Goal: Feedback & Contribution: Leave review/rating

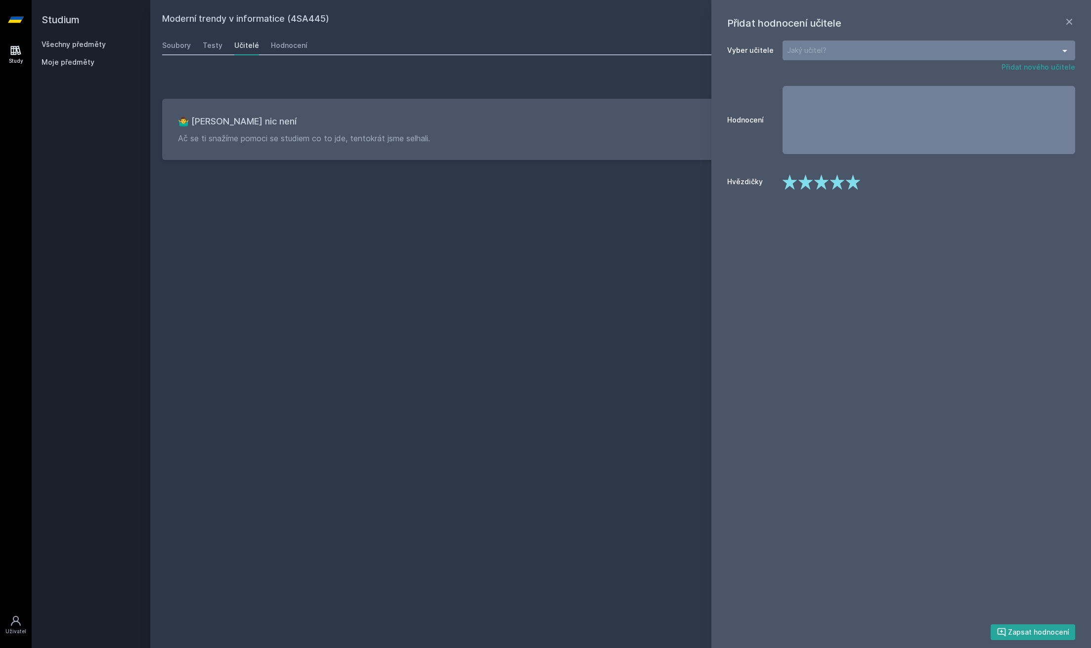
click at [961, 45] on div "Jaký učitel?" at bounding box center [928, 51] width 293 height 20
type input "f"
type input "l"
type input "j"
type input "gala"
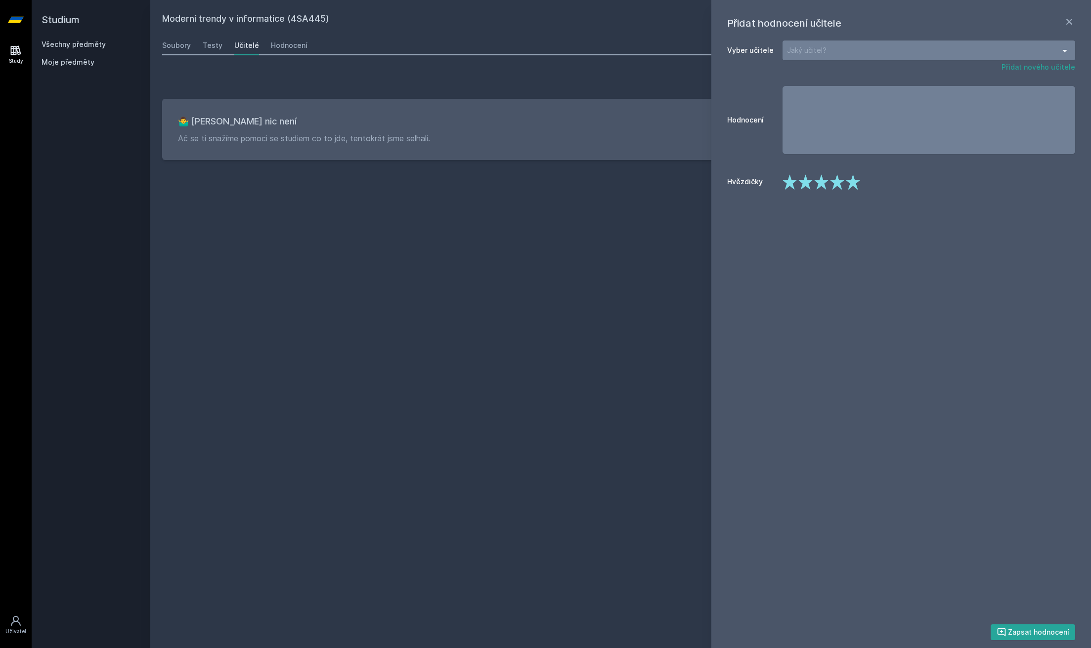
click at [1041, 61] on div "Vyber učitele Jaký učitel? Bohužel jsme nic nenalezli :( Bohužel jsme nic nenal…" at bounding box center [901, 51] width 348 height 24
click at [1044, 69] on button "Přidat nového učitele" at bounding box center [1038, 67] width 74 height 10
click at [947, 63] on div "Jméno učitele Jaký nový učitel? [PERSON_NAME] [PERSON_NAME] [PERSON_NAME] [PERS…" at bounding box center [901, 54] width 348 height 30
click at [943, 58] on div "[PERSON_NAME] nový učitel?" at bounding box center [928, 51] width 293 height 20
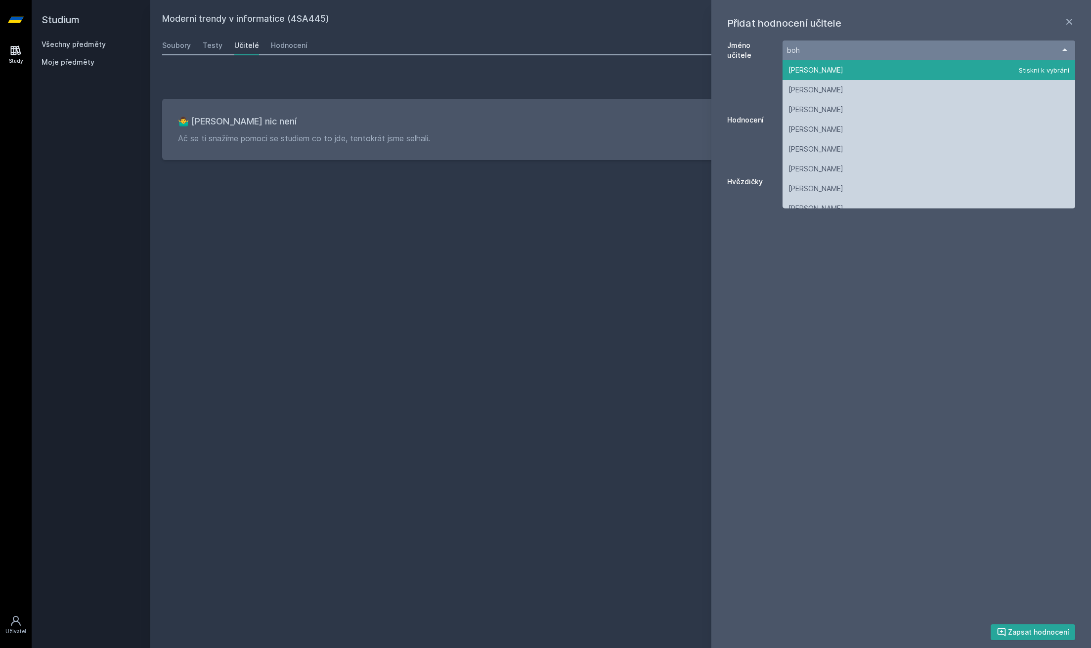
type input "bohm"
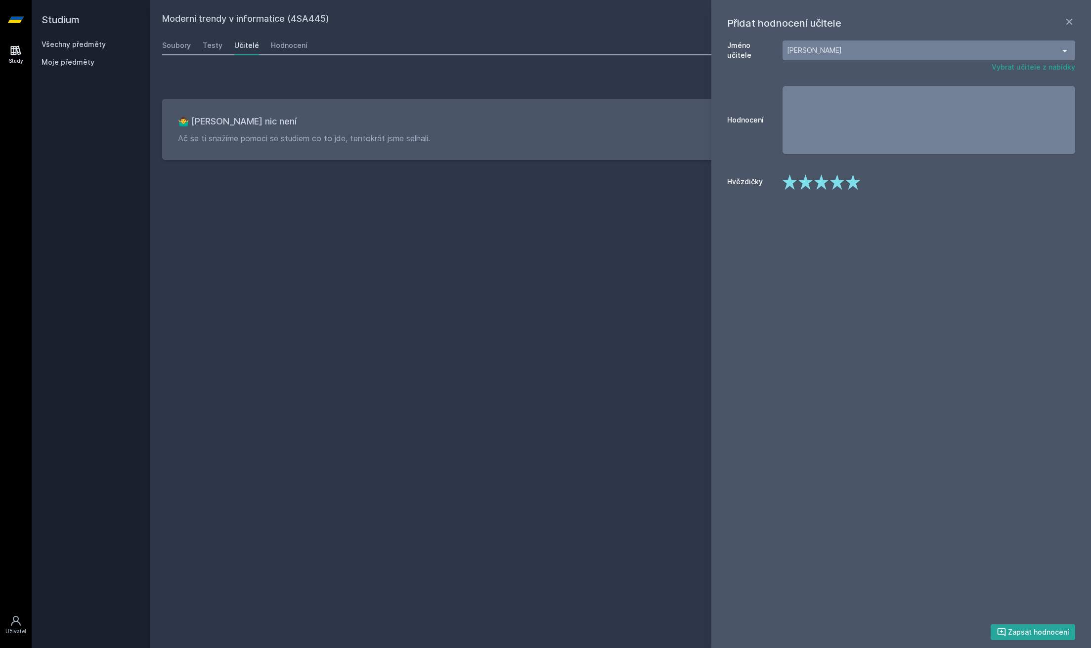
click at [934, 100] on textarea at bounding box center [928, 120] width 293 height 68
click at [840, 184] on icon at bounding box center [838, 182] width 16 height 16
click at [854, 183] on polygon at bounding box center [852, 182] width 14 height 15
click at [1027, 629] on button "Zapsat hodnocení" at bounding box center [1032, 633] width 85 height 16
click at [813, 140] on textarea "To enrich screen reader interactions, please activate Accessibility in Grammarl…" at bounding box center [928, 120] width 293 height 68
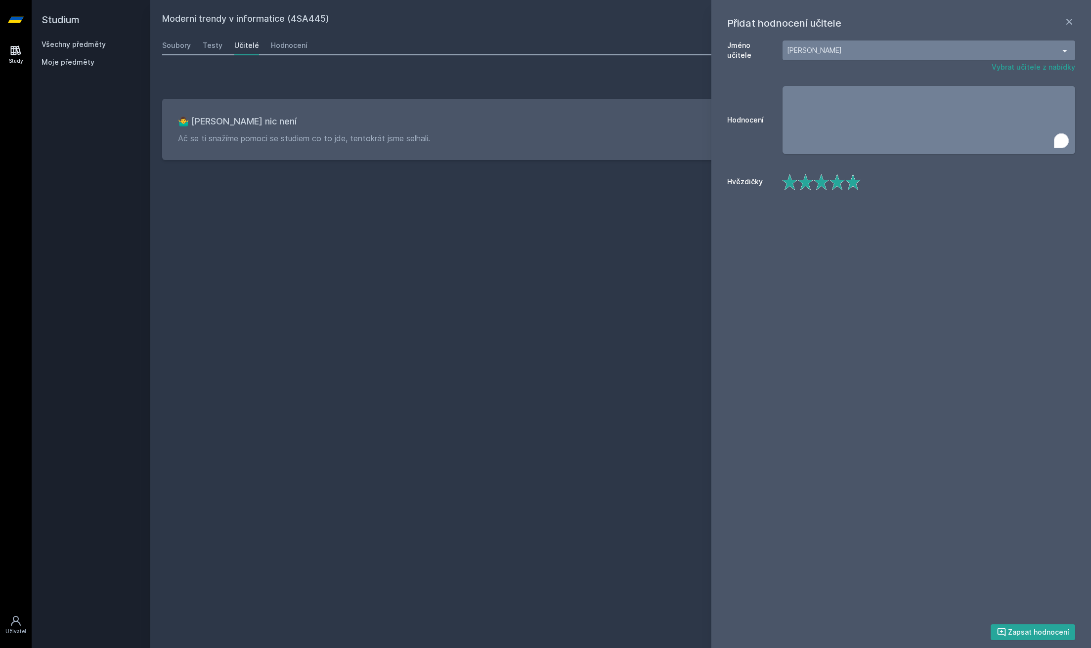
paste textarea "ohodářka"
click at [789, 97] on textarea "ohodářka" at bounding box center [928, 120] width 293 height 68
click at [1047, 621] on div "Zapsat hodnocení" at bounding box center [901, 624] width 348 height 47
click at [1049, 627] on button "Zapsat hodnocení" at bounding box center [1032, 633] width 85 height 16
click at [893, 118] on textarea "Pohodářka" at bounding box center [928, 120] width 293 height 68
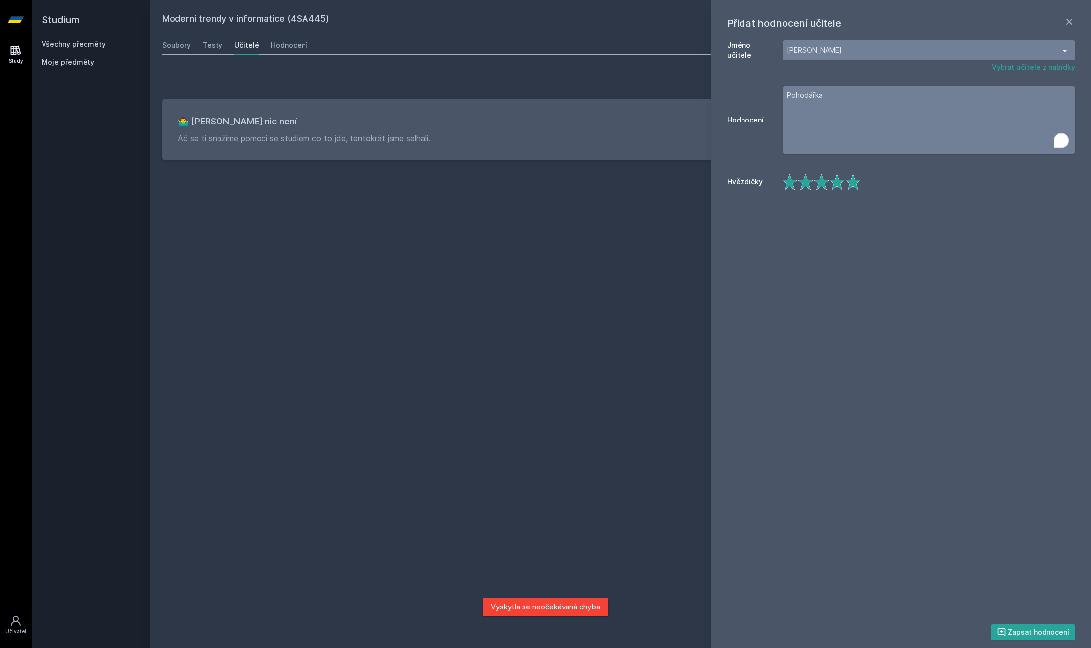
type textarea "Pohodářka"
click at [879, 56] on div "[PERSON_NAME]" at bounding box center [928, 51] width 293 height 20
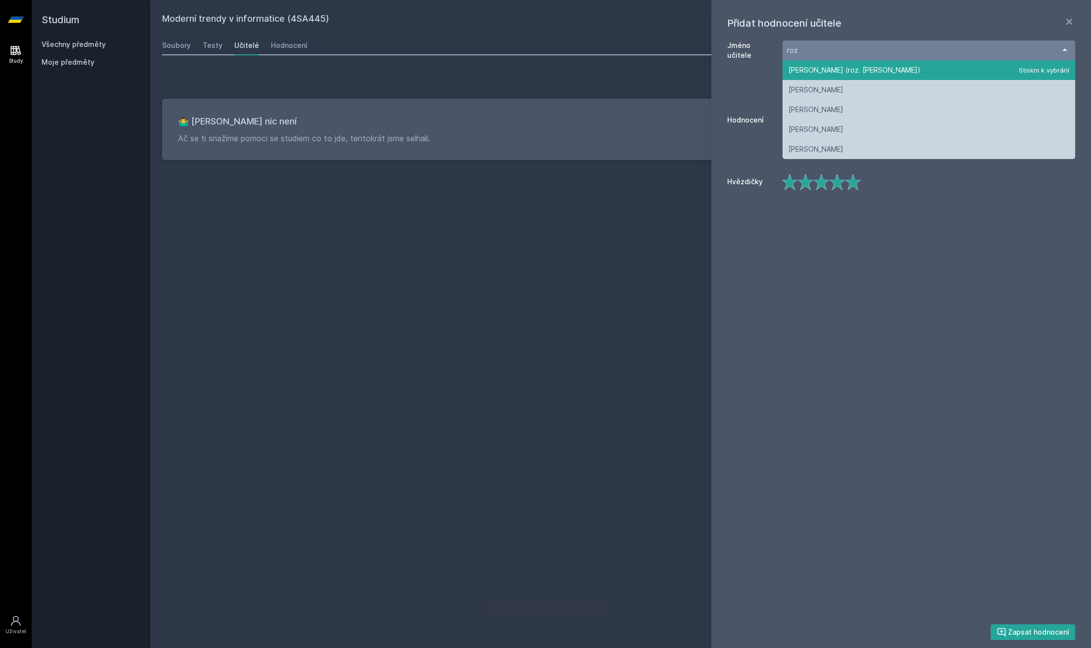
type input "rozm"
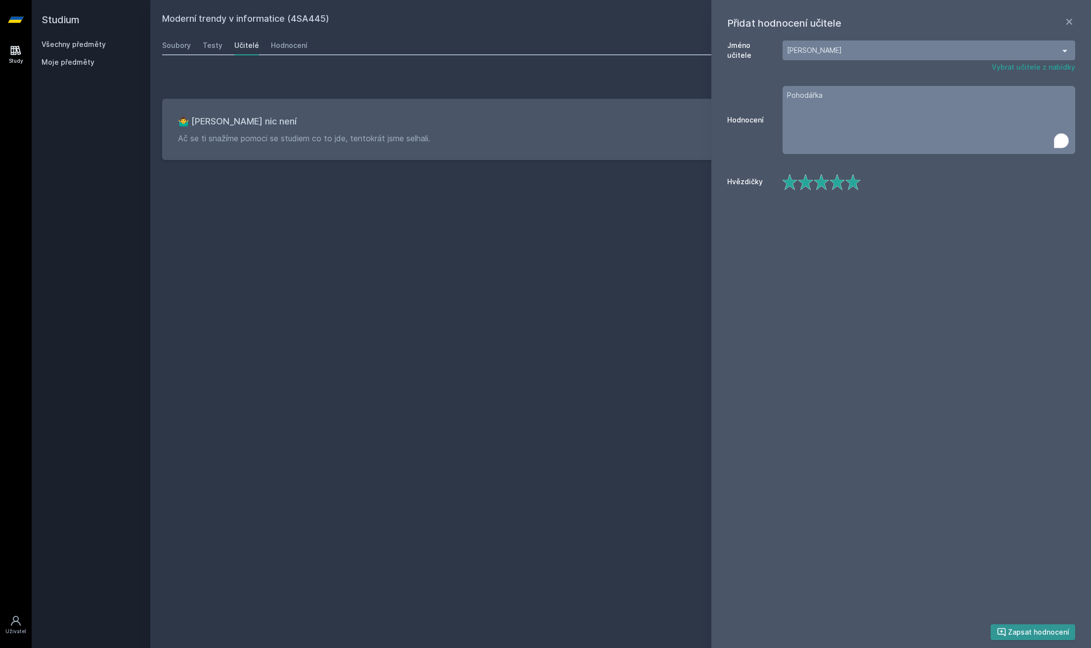
click at [1015, 639] on button "Zapsat hodnocení" at bounding box center [1032, 633] width 85 height 16
click at [500, 400] on div "Moderní trendy v informatice (4SA445) Přidat do mých předmětů [GEOGRAPHIC_DATA]…" at bounding box center [620, 324] width 917 height 625
click at [77, 42] on link "Všechny předměty" at bounding box center [74, 44] width 64 height 8
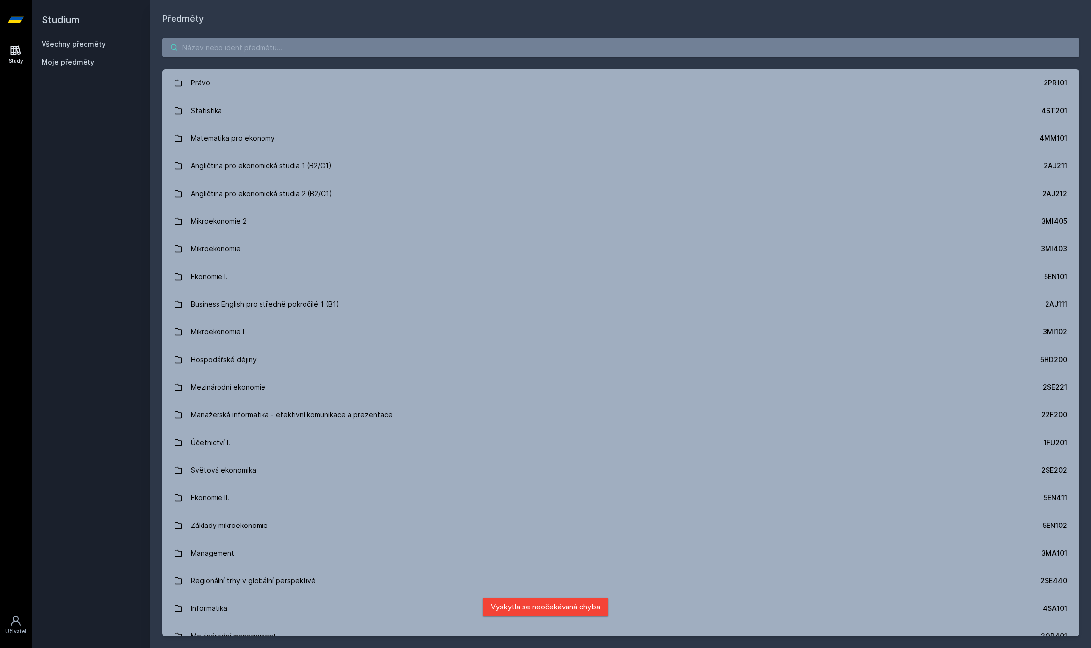
click at [268, 38] on input "search" at bounding box center [620, 48] width 917 height 20
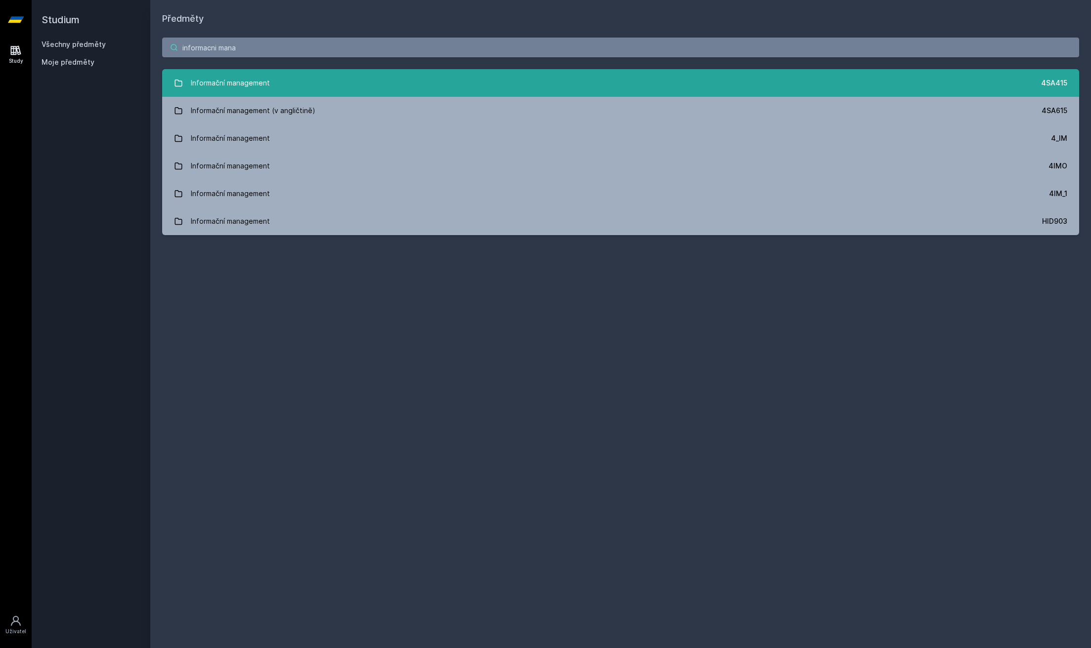
type input "informacni mana"
click at [312, 94] on link "Informační management 4SA415" at bounding box center [620, 83] width 917 height 28
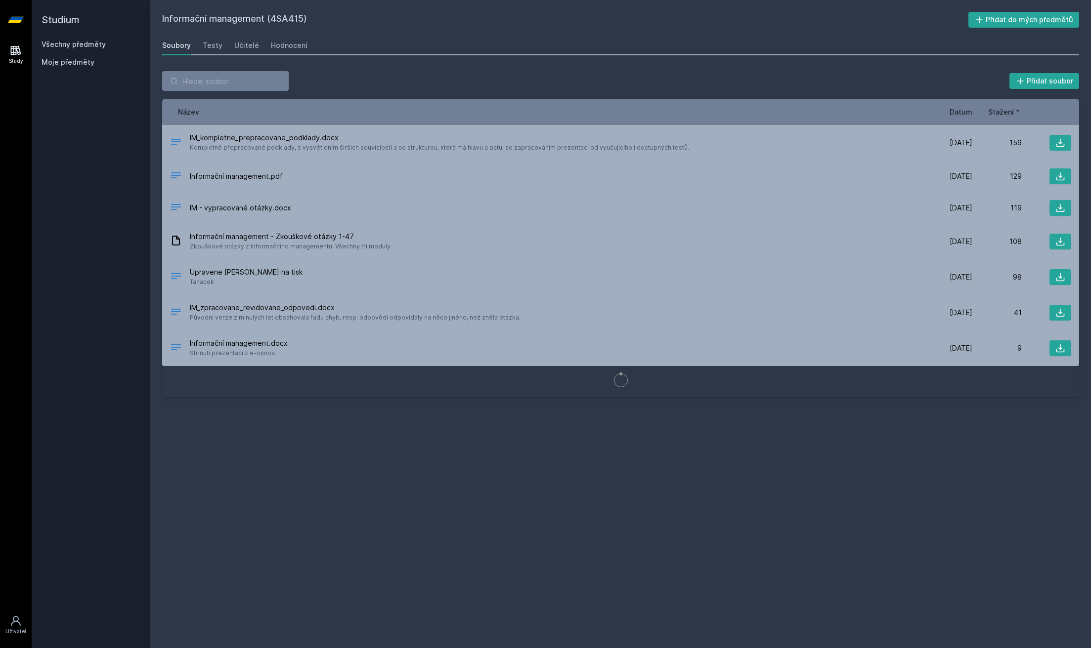
click at [257, 47] on div "Soubory Testy Učitelé Hodnocení" at bounding box center [620, 46] width 917 height 20
click at [255, 46] on div "Soubory Testy Učitelé Hodnocení" at bounding box center [620, 46] width 917 height 20
click at [251, 46] on div "Učitelé" at bounding box center [246, 46] width 25 height 10
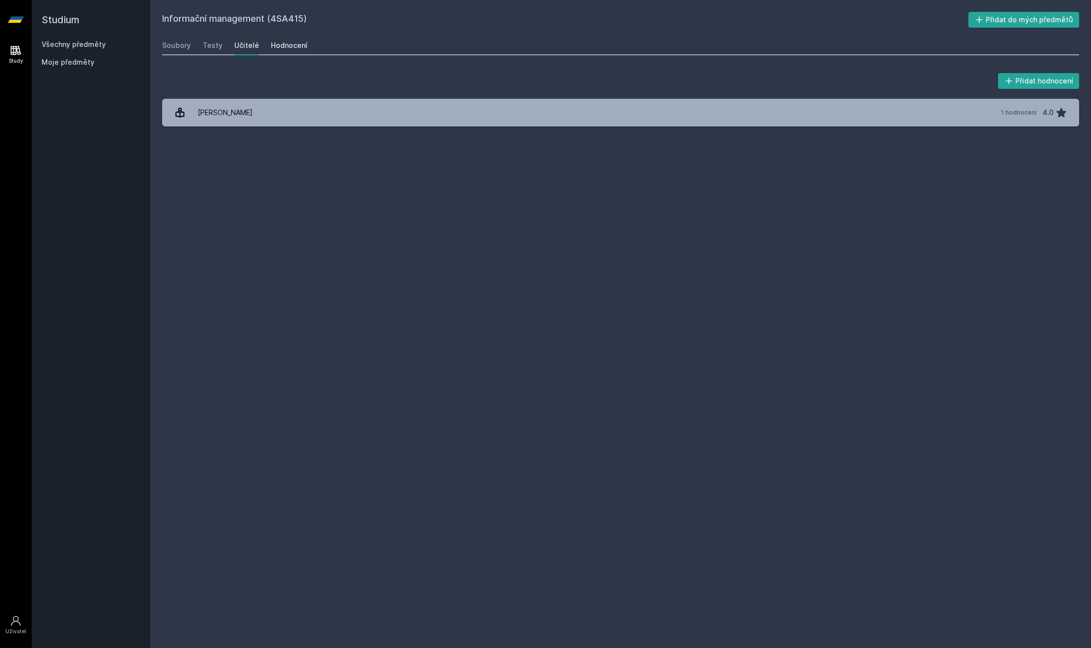
click at [276, 46] on div "Hodnocení" at bounding box center [289, 46] width 37 height 10
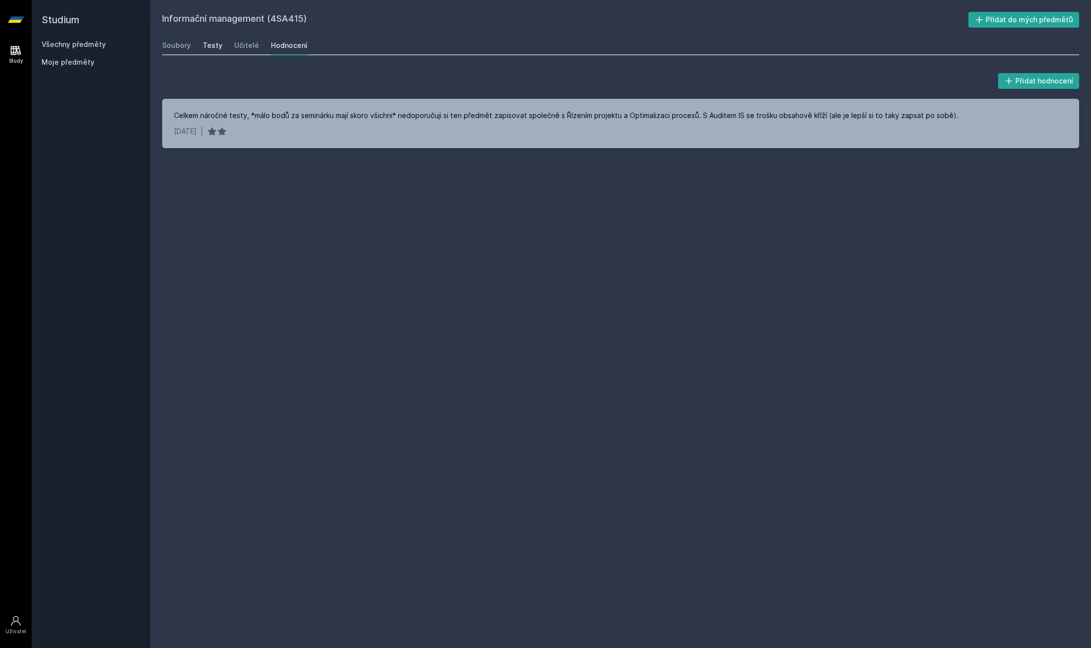
click at [205, 47] on div "Testy" at bounding box center [213, 46] width 20 height 10
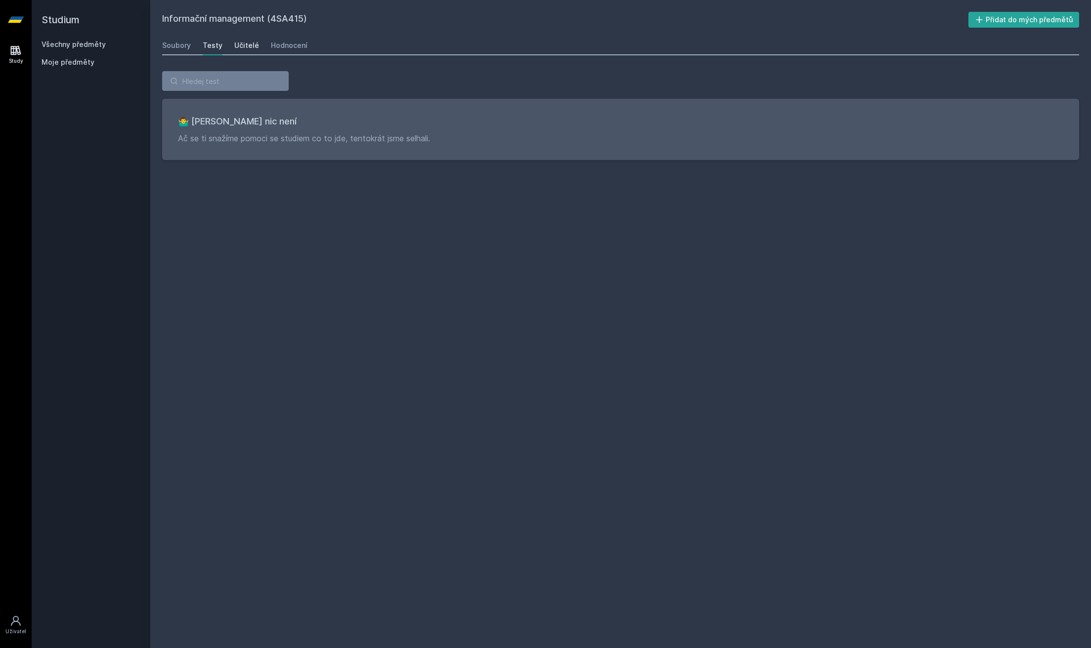
click at [246, 40] on link "Učitelé" at bounding box center [246, 46] width 25 height 20
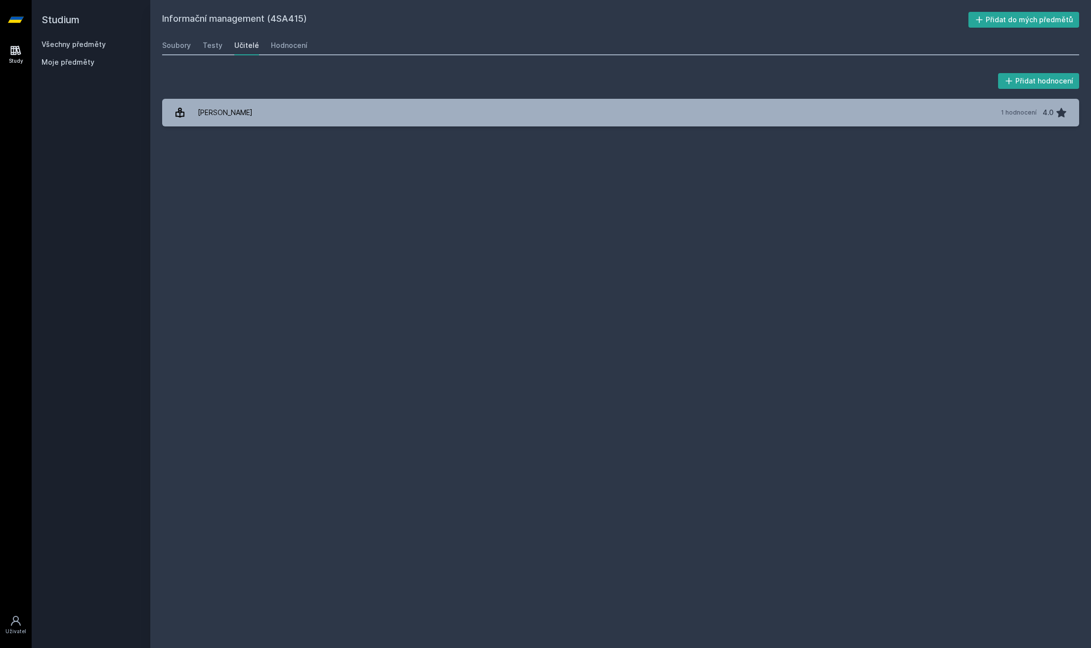
click at [280, 97] on div "Přidat hodnocení [PERSON_NAME] 1 hodnocení 4.0 [PERSON_NAME], něco se pokazilo." at bounding box center [620, 98] width 917 height 55
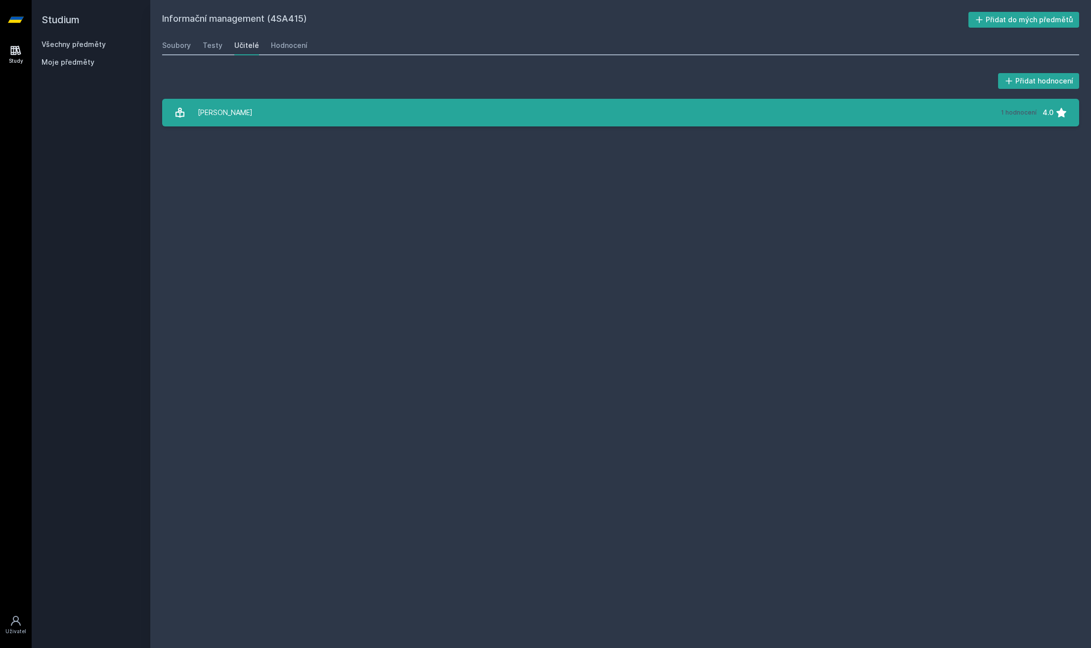
click at [290, 106] on link "[PERSON_NAME] 1 hodnocení 4.0" at bounding box center [620, 113] width 917 height 28
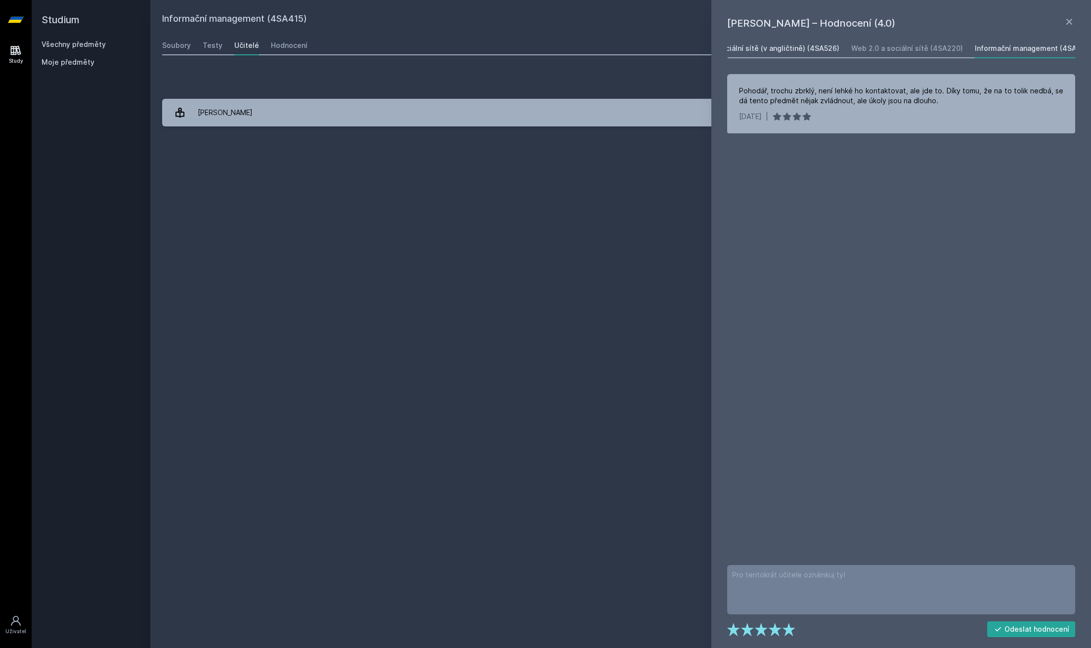
scroll to position [0, 141]
click at [937, 46] on div "Web 2.0 a sociální sítě (4SA220)" at bounding box center [906, 48] width 112 height 10
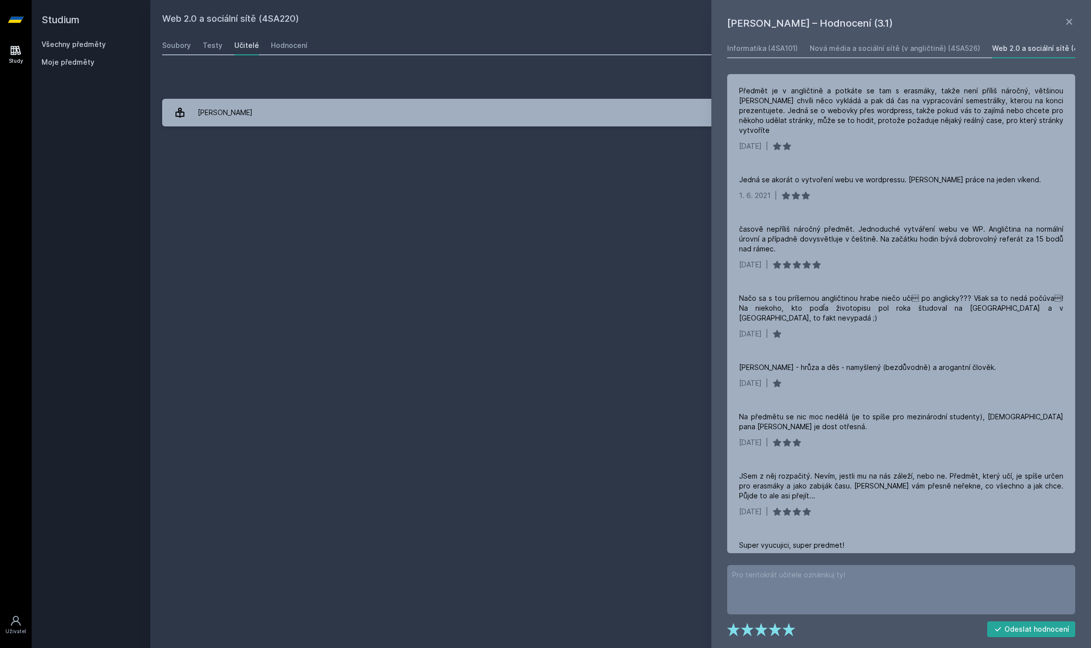
click at [91, 48] on link "Všechny předměty" at bounding box center [74, 44] width 64 height 8
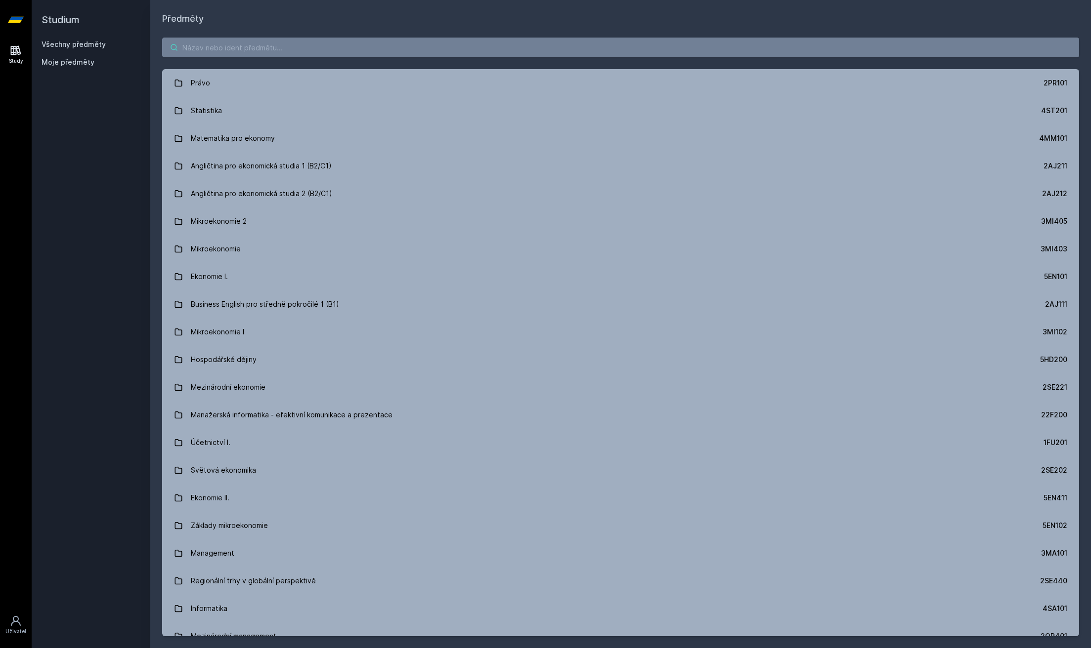
click at [282, 41] on input "search" at bounding box center [620, 48] width 917 height 20
click at [22, 55] on link "Study" at bounding box center [16, 55] width 28 height 30
click at [67, 68] on div "Moje předměty" at bounding box center [91, 64] width 99 height 14
click at [65, 64] on span "Moje předměty" at bounding box center [68, 62] width 53 height 10
click at [66, 61] on span "Moje předměty" at bounding box center [68, 62] width 53 height 10
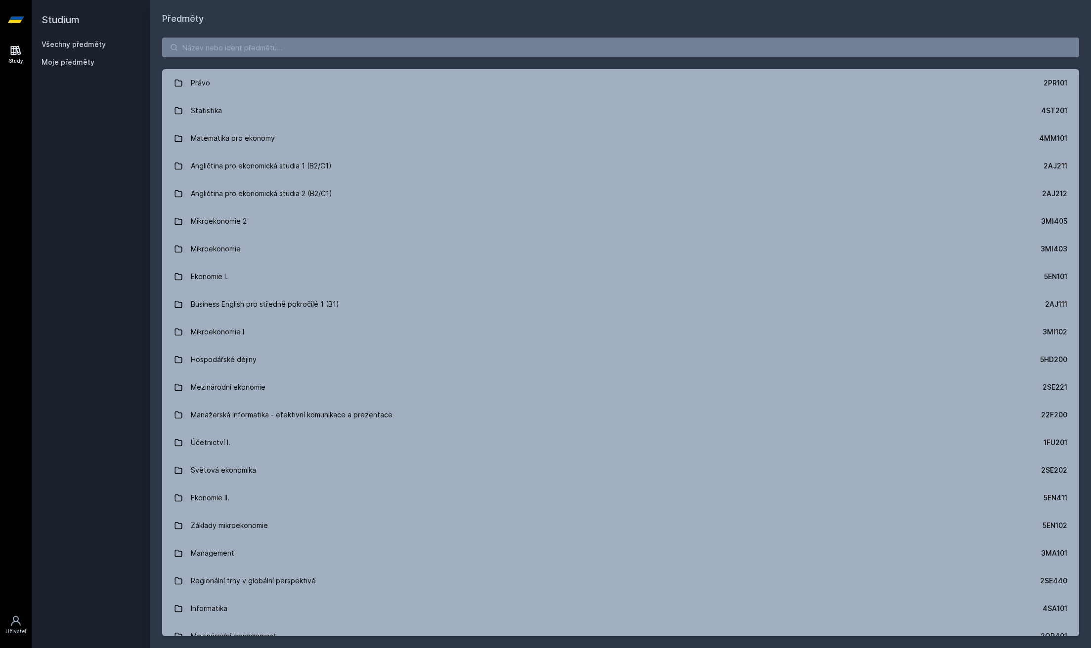
click at [81, 62] on span "Moje předměty" at bounding box center [68, 62] width 53 height 10
click at [84, 43] on link "Všechny předměty" at bounding box center [74, 44] width 64 height 8
click at [97, 62] on div "Moje předměty" at bounding box center [91, 62] width 99 height 10
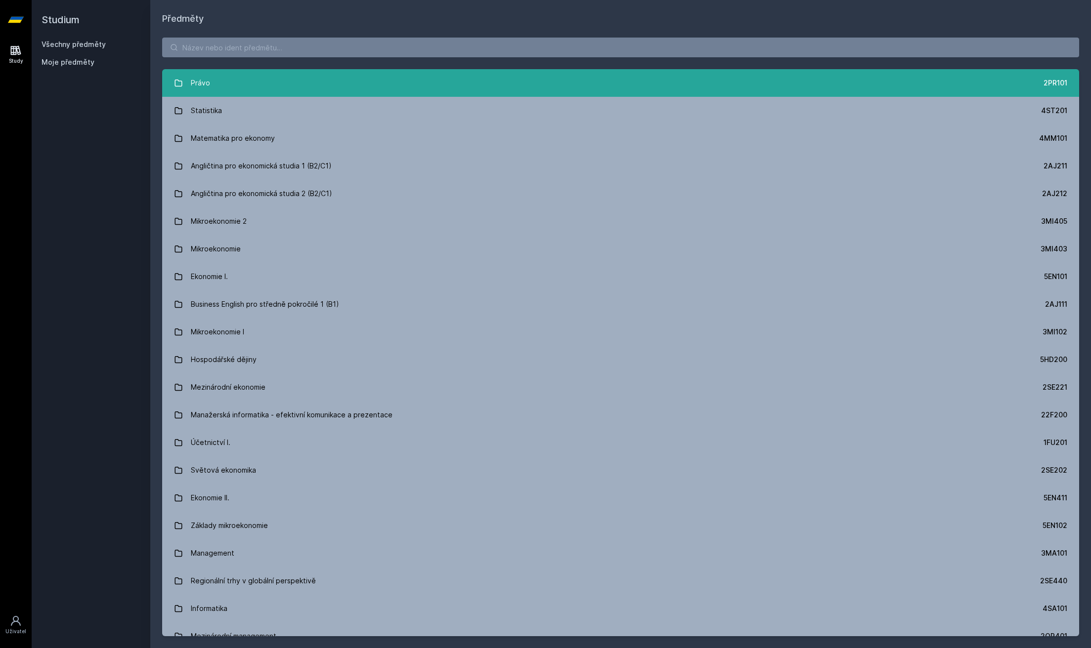
click at [220, 77] on link "Právo 2PR101" at bounding box center [620, 83] width 917 height 28
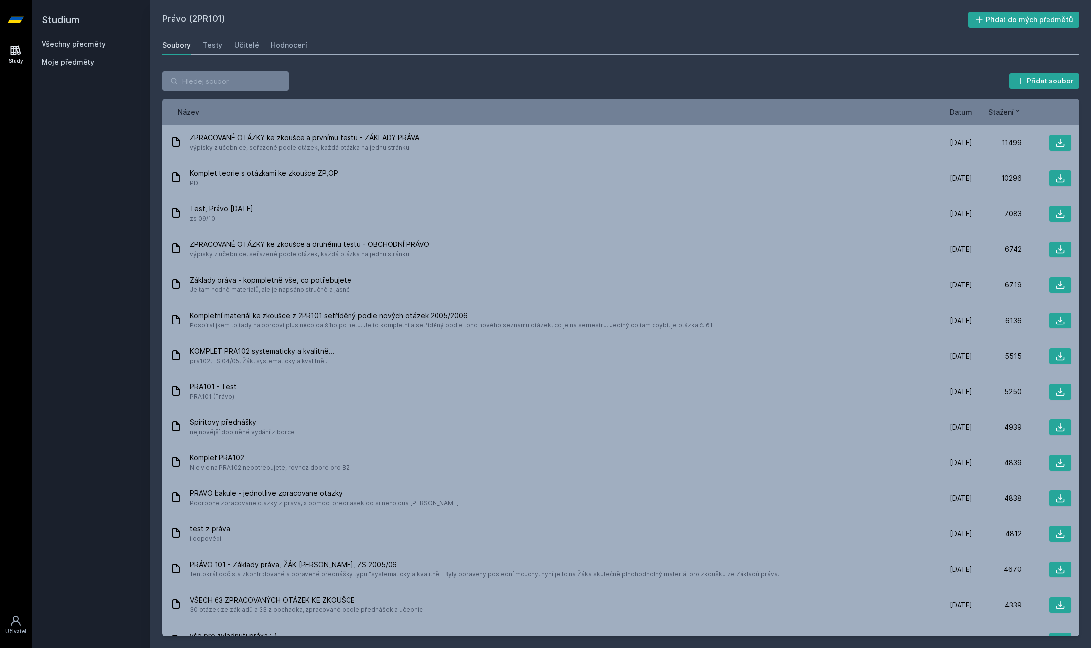
click at [97, 46] on link "Všechny předměty" at bounding box center [74, 44] width 64 height 8
